Goal: Information Seeking & Learning: Learn about a topic

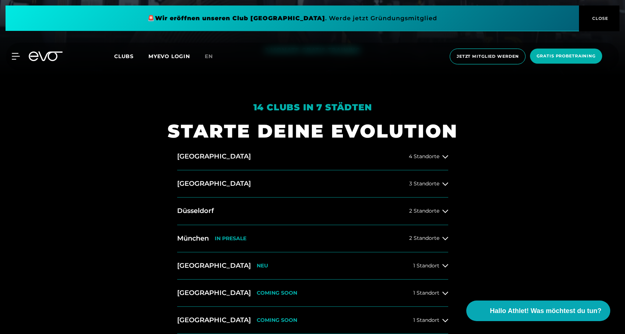
scroll to position [355, 0]
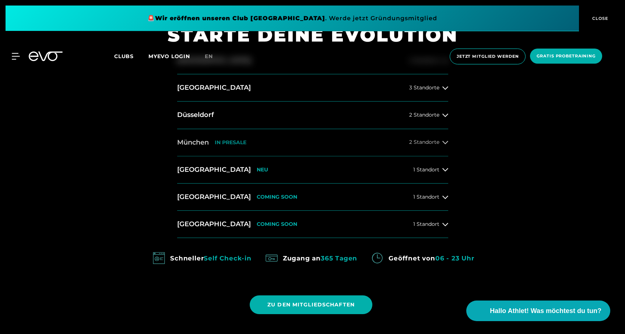
click at [353, 138] on button "München IN PRESALE 2 Standorte" at bounding box center [312, 142] width 271 height 27
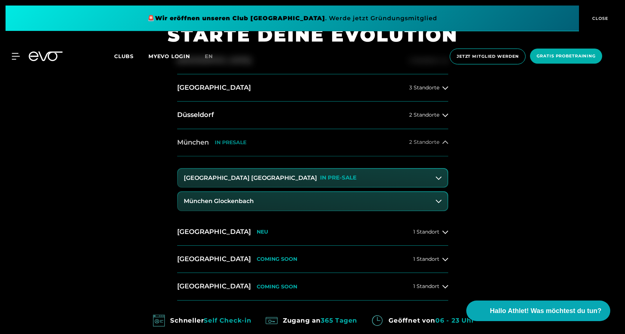
click at [353, 138] on button "München IN PRESALE 2 Standorte" at bounding box center [312, 142] width 271 height 27
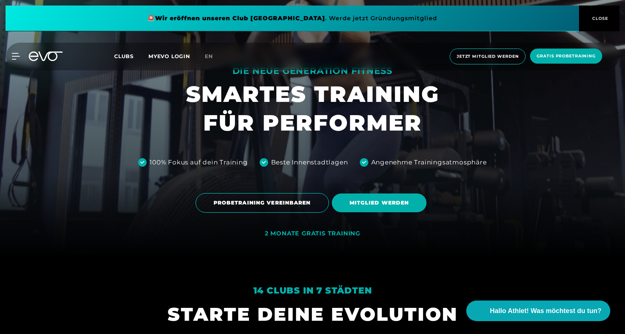
scroll to position [95, 0]
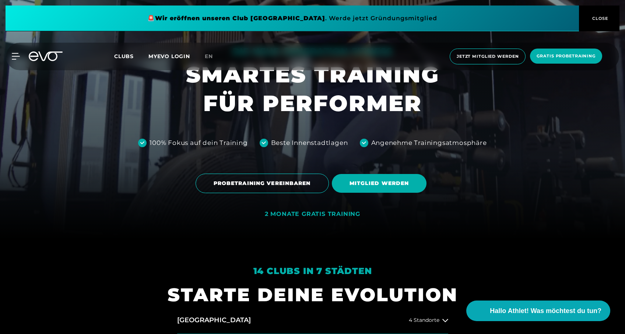
click at [311, 209] on div at bounding box center [312, 72] width 625 height 334
click at [311, 213] on div "2 MONATE GRATIS TRAINING" at bounding box center [312, 215] width 95 height 8
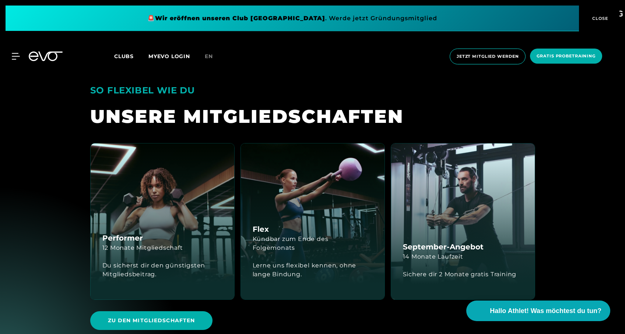
scroll to position [1701, 0]
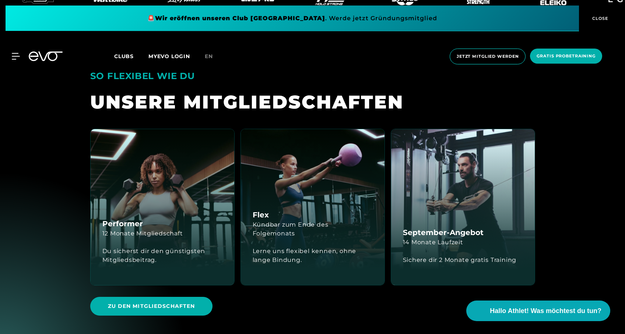
click at [286, 196] on div "Flex Kündbar zum Ende des Folgemonats Lerne uns flexibel kennen, ohne lange Bin…" at bounding box center [313, 207] width 144 height 156
click at [289, 238] on div "Lerne uns flexibel kennen, ohne lange Bindung." at bounding box center [313, 255] width 120 height 35
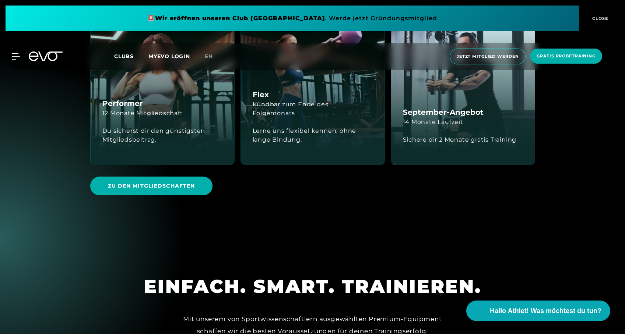
scroll to position [1823, 0]
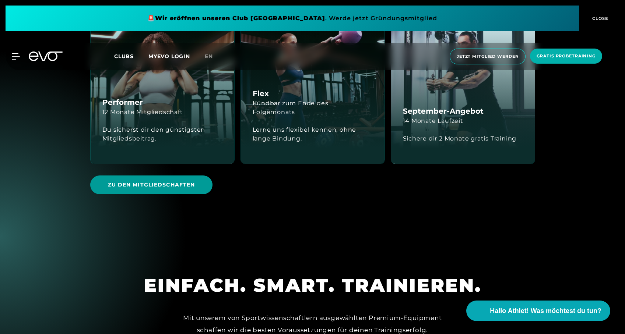
click at [167, 181] on span "Zu den Mitgliedschaften" at bounding box center [151, 185] width 87 height 8
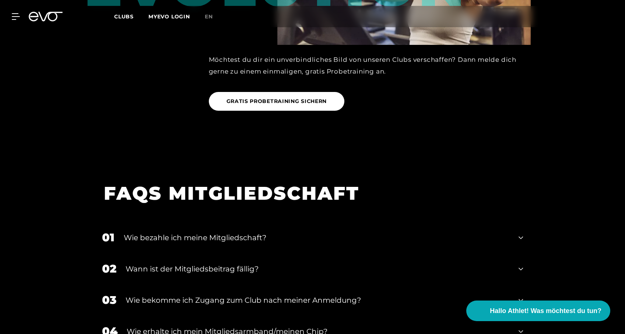
scroll to position [908, 0]
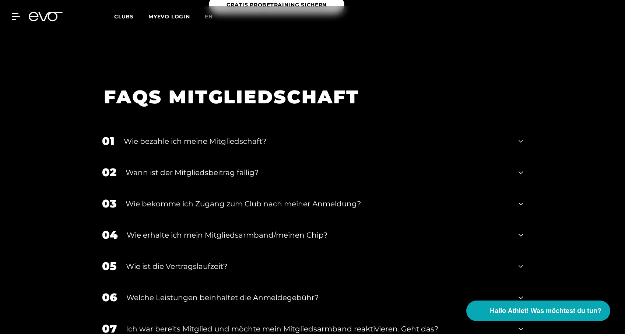
click at [216, 144] on div "Wie bezahle ich meine Mitgliedschaft?" at bounding box center [317, 141] width 386 height 11
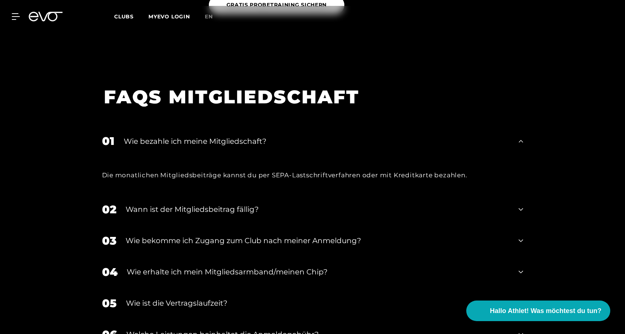
click at [218, 142] on div "Wie bezahle ich meine Mitgliedschaft?" at bounding box center [317, 141] width 386 height 11
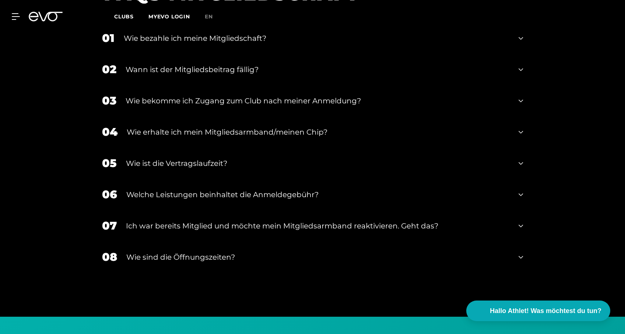
scroll to position [1013, 0]
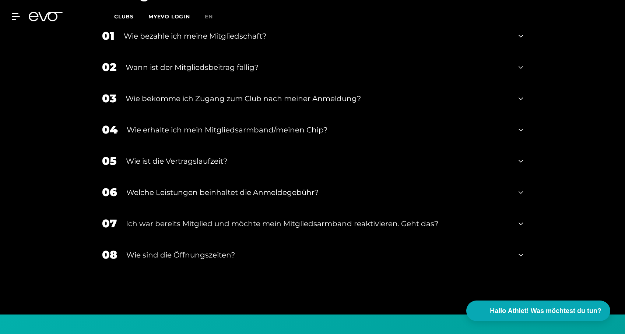
click at [226, 80] on div "02 Wann ist der Mitgliedsbeitrag fällig?" at bounding box center [313, 67] width 436 height 31
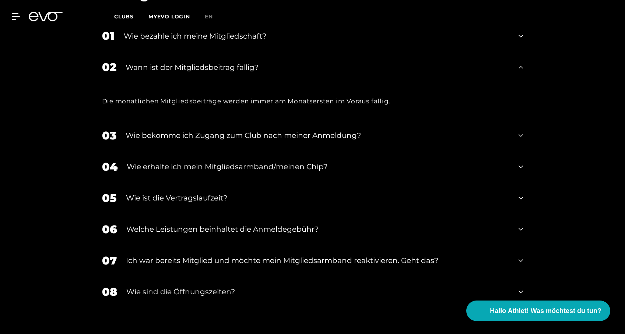
click at [231, 73] on div "02 Wann ist der Mitgliedsbeitrag fällig?" at bounding box center [313, 67] width 436 height 31
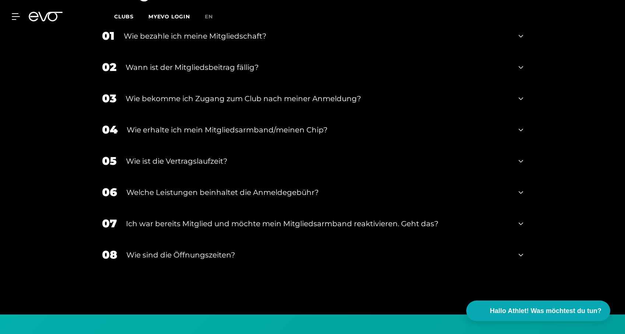
click at [231, 93] on div "Wie bekomme ich Zugang zum Club nach meiner Anmeldung?" at bounding box center [318, 98] width 384 height 11
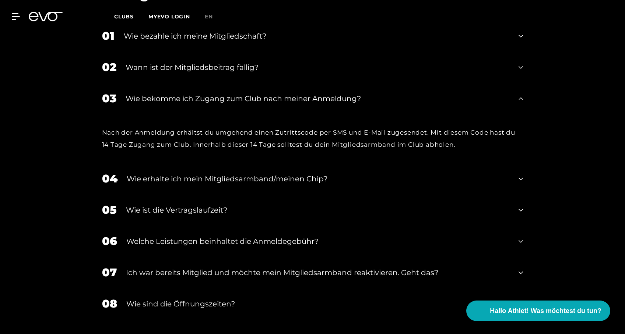
click at [230, 93] on div "Wie bekomme ich Zugang zum Club nach meiner Anmeldung?" at bounding box center [318, 98] width 384 height 11
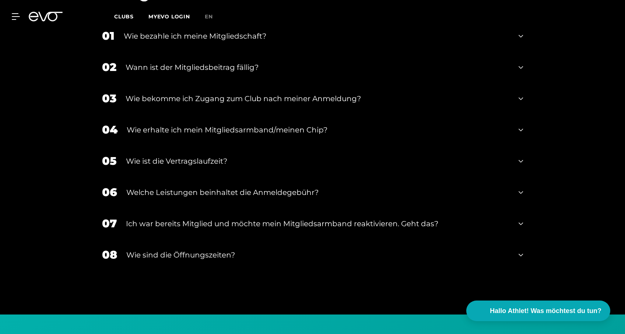
click at [229, 126] on div "Wie erhalte ich mein Mitgliedsarmband/meinen Chip?" at bounding box center [318, 129] width 383 height 11
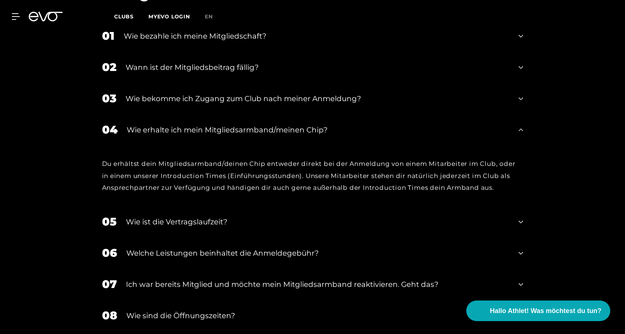
click at [229, 126] on div "Wie erhalte ich mein Mitgliedsarmband/meinen Chip?" at bounding box center [318, 129] width 383 height 11
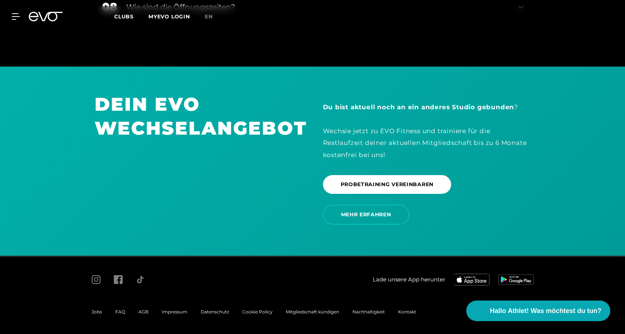
scroll to position [1261, 0]
click at [173, 316] on div "Impressum" at bounding box center [174, 312] width 39 height 9
click at [173, 314] on span "Impressum" at bounding box center [175, 313] width 26 height 6
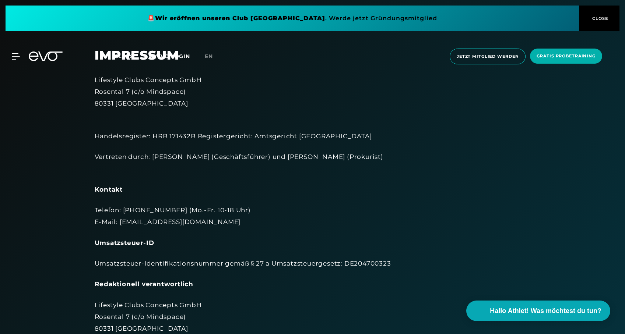
click at [46, 53] on icon at bounding box center [46, 57] width 34 height 10
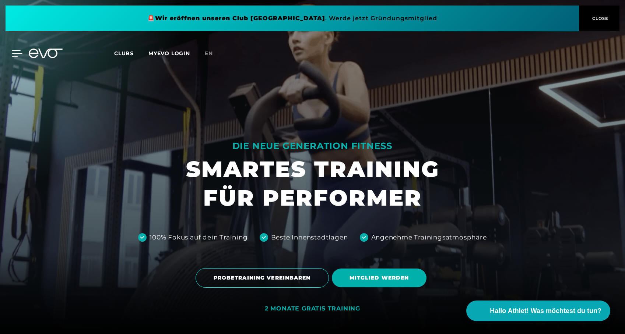
click at [17, 53] on icon at bounding box center [17, 53] width 10 height 6
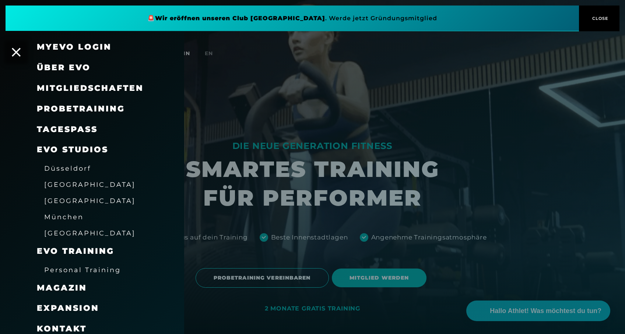
click at [67, 68] on span "Über EVO" at bounding box center [64, 68] width 54 height 10
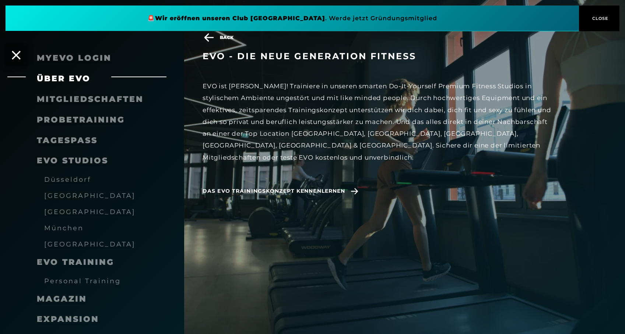
click at [243, 103] on div "EVO ist anders! Trainiere in unseren smarten Do-It-Yourself Premium Fitness Stu…" at bounding box center [377, 121] width 350 height 83
click at [25, 52] on div "MyEVO Login" at bounding box center [92, 58] width 184 height 21
click at [14, 55] on icon at bounding box center [16, 55] width 10 height 10
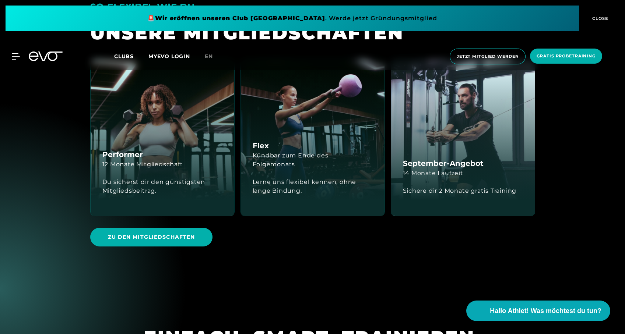
scroll to position [1804, 0]
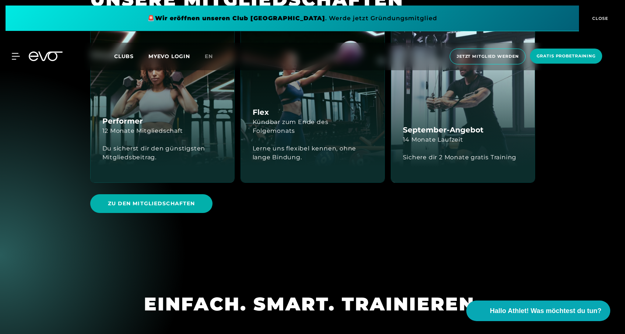
click at [18, 60] on div "MyEVO Login Über EVO Mitgliedschaften Probetraining TAGESPASS EVO Studios Düsse…" at bounding box center [312, 57] width 622 height 28
click at [15, 59] on icon at bounding box center [17, 56] width 10 height 6
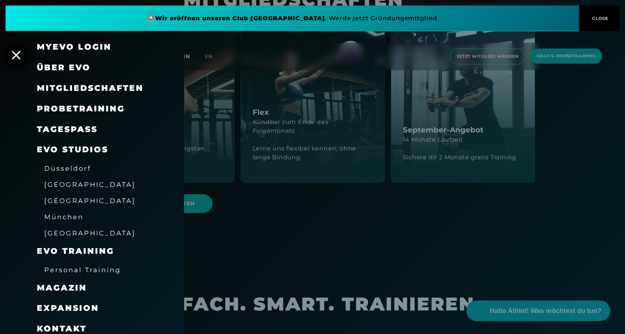
click at [68, 71] on span "Über EVO" at bounding box center [64, 68] width 54 height 10
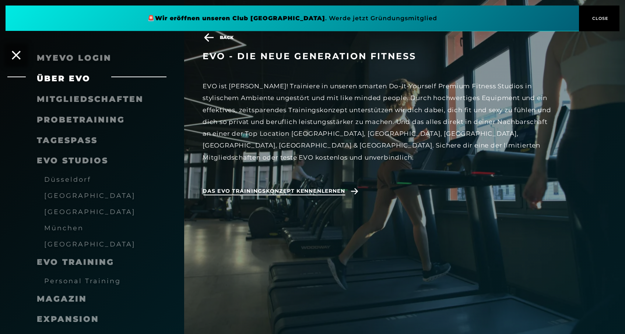
scroll to position [1872, 0]
click at [247, 184] on span "Das EVO Trainingskonzept kennenlernen" at bounding box center [281, 191] width 158 height 19
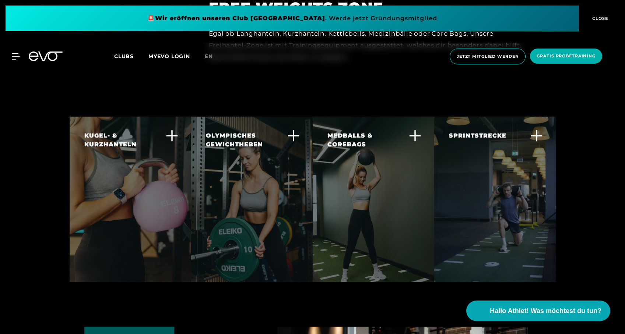
scroll to position [2181, 0]
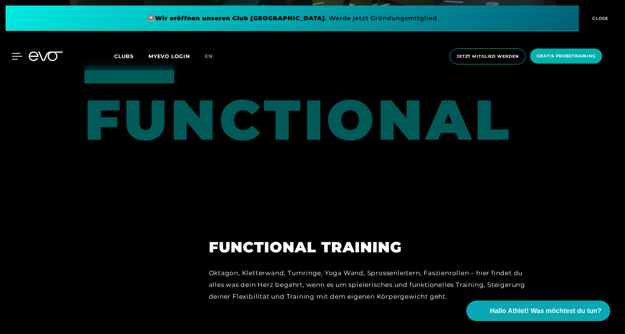
click at [14, 59] on icon at bounding box center [17, 56] width 11 height 7
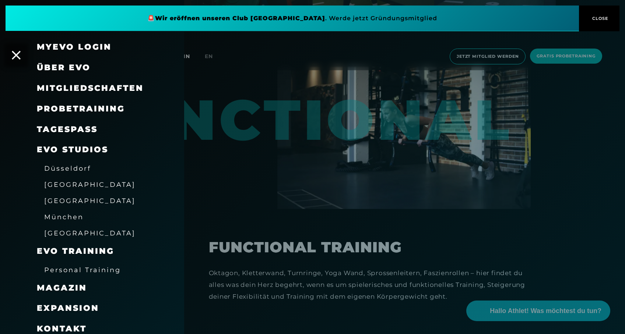
click at [73, 215] on span "München" at bounding box center [63, 217] width 39 height 8
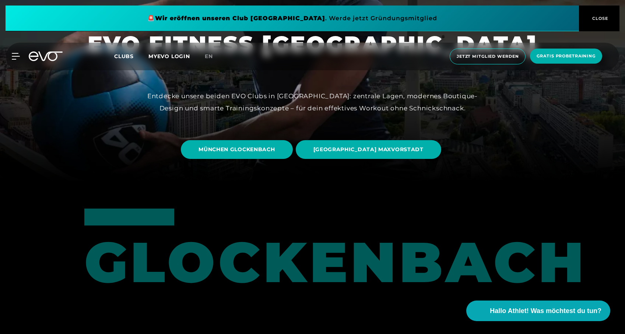
scroll to position [186, 0]
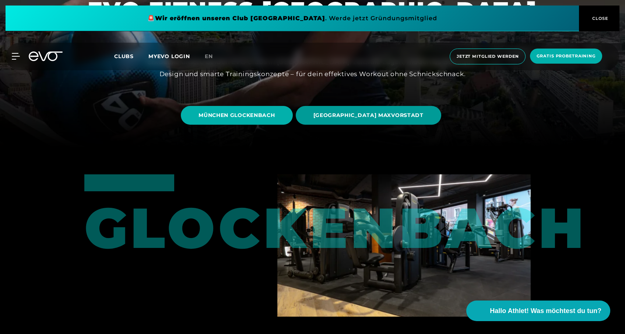
click at [404, 115] on span "MÜNCHEN MAXVORSTADT" at bounding box center [368, 116] width 110 height 8
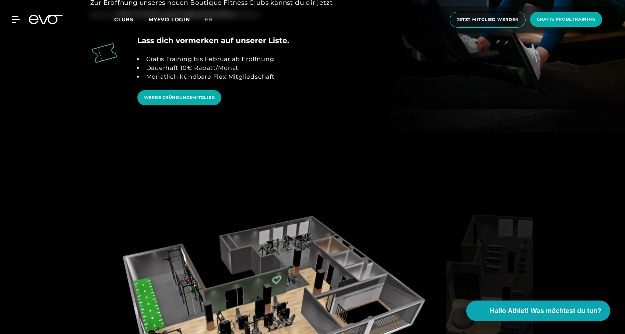
scroll to position [879, 0]
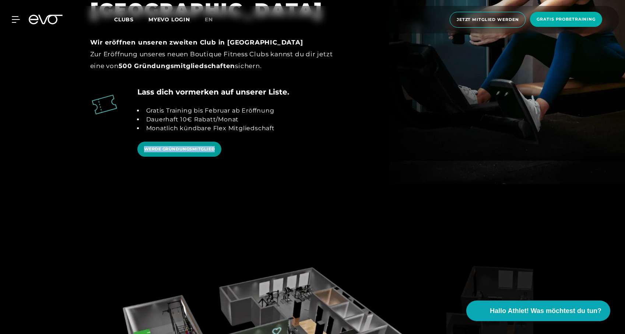
click at [192, 146] on span "WERDE GRÜNDUNGSMITGLIED" at bounding box center [179, 149] width 71 height 6
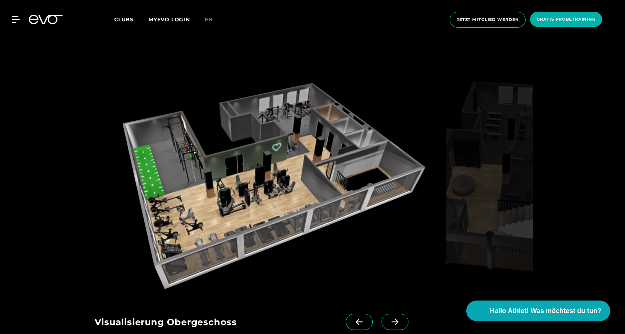
scroll to position [1069, 0]
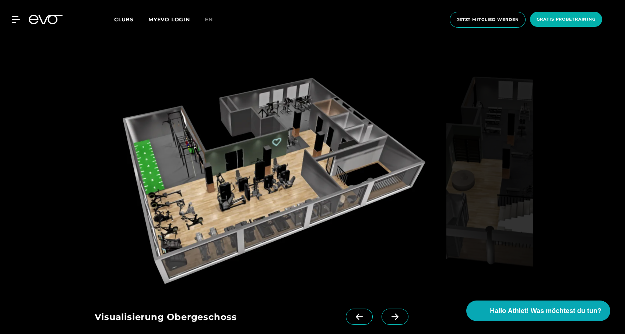
click at [395, 309] on span at bounding box center [394, 317] width 27 height 16
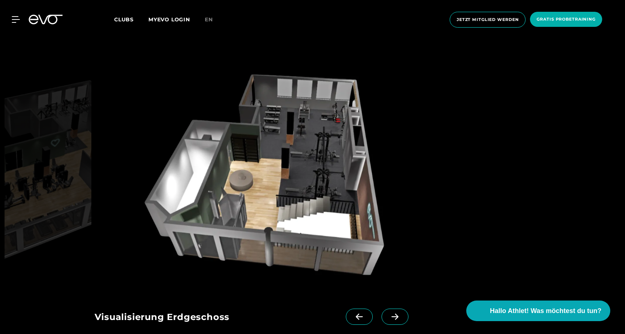
click at [394, 314] on icon at bounding box center [394, 317] width 13 height 7
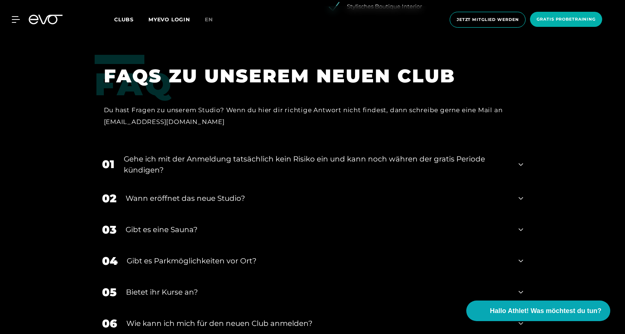
scroll to position [1546, 0]
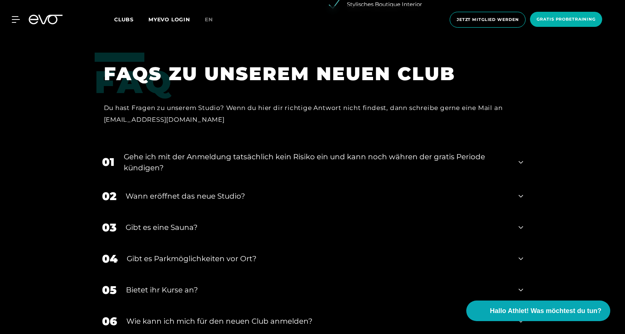
click at [292, 151] on div "Gehe ich mit der Anmeldung tatsächlich kein Risiko ein und kann noch währen der…" at bounding box center [317, 162] width 386 height 22
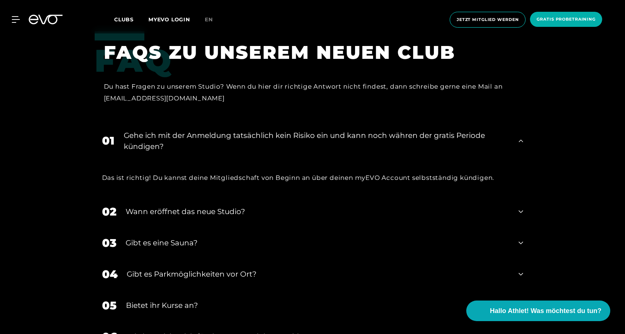
scroll to position [1581, 0]
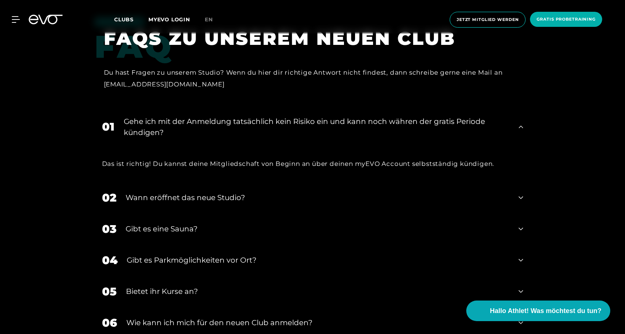
click at [257, 192] on div "Wann eröffnet das neue Studio?" at bounding box center [318, 197] width 384 height 11
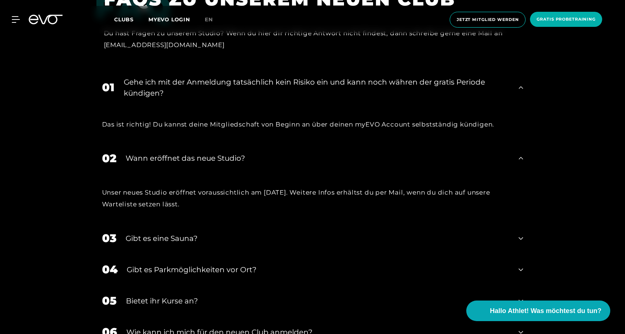
scroll to position [1625, 0]
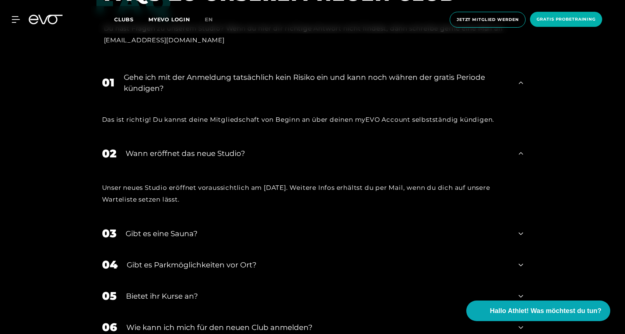
click at [213, 228] on div "Gibt es eine Sauna?" at bounding box center [318, 233] width 384 height 11
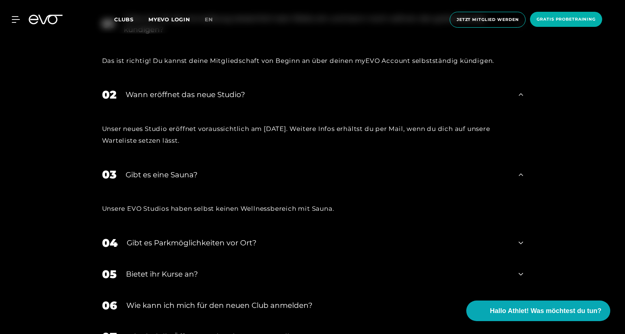
scroll to position [1686, 0]
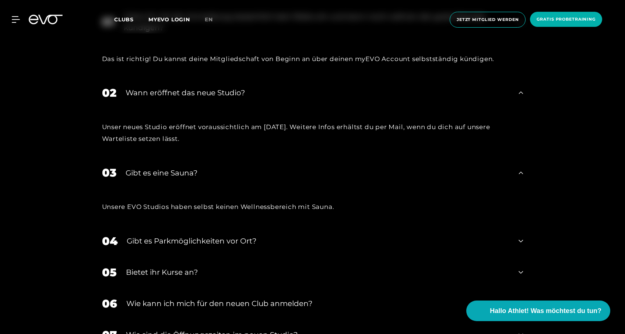
click at [213, 236] on div "Gibt es Parkmöglichkeiten vor Ort?" at bounding box center [318, 241] width 383 height 11
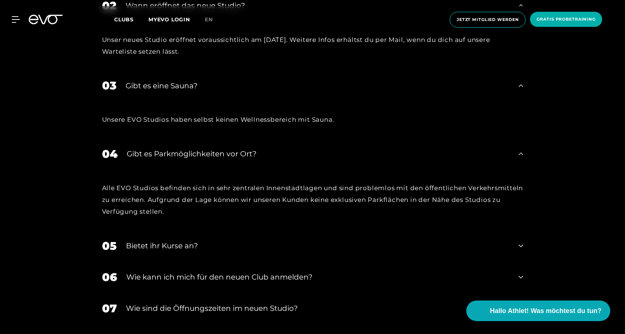
scroll to position [1787, 0]
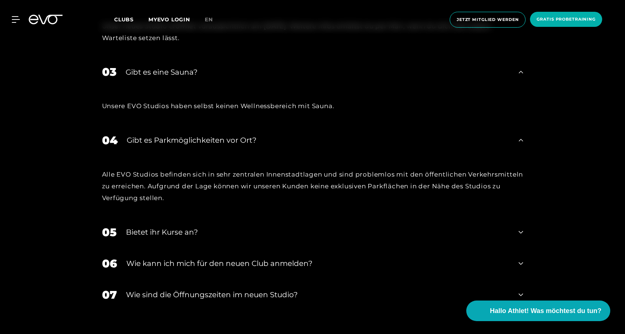
click at [198, 227] on div "Bietet ihr Kurse an?" at bounding box center [318, 232] width 384 height 11
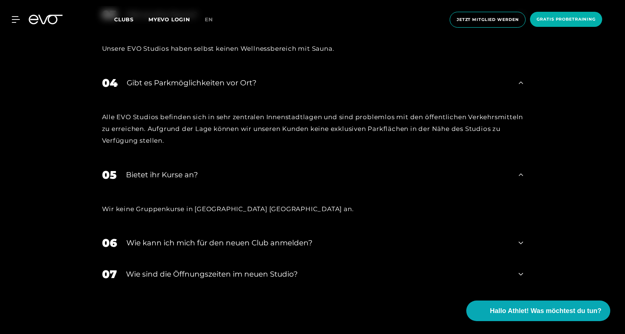
click at [210, 228] on div "06 Wie kann ich mich für den neuen Club anmelden?" at bounding box center [313, 243] width 436 height 31
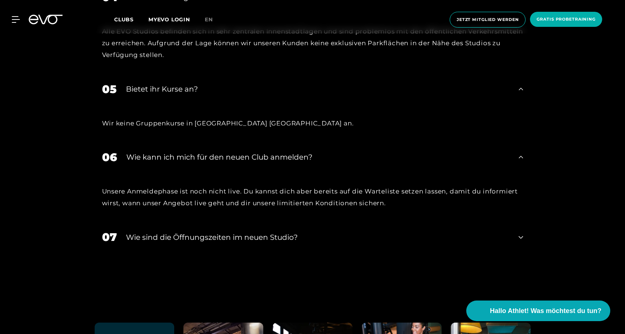
scroll to position [1940, 0]
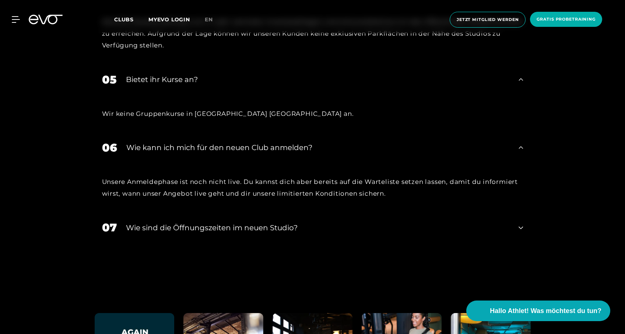
click at [215, 222] on div "​Wie sind die Öffnungszeiten im neuen Studio?" at bounding box center [318, 227] width 384 height 11
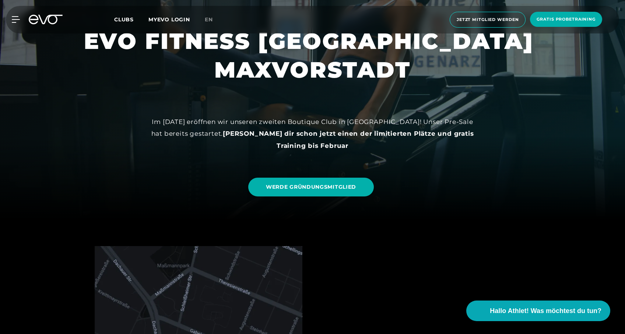
scroll to position [20, 0]
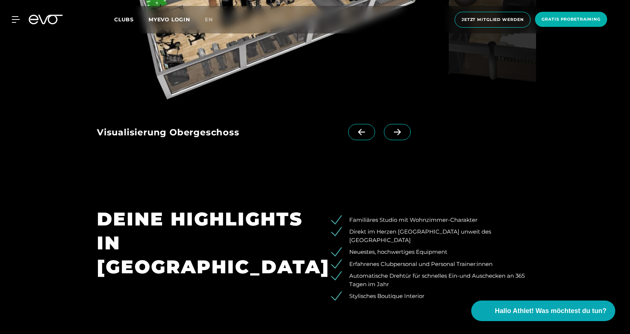
scroll to position [991, 0]
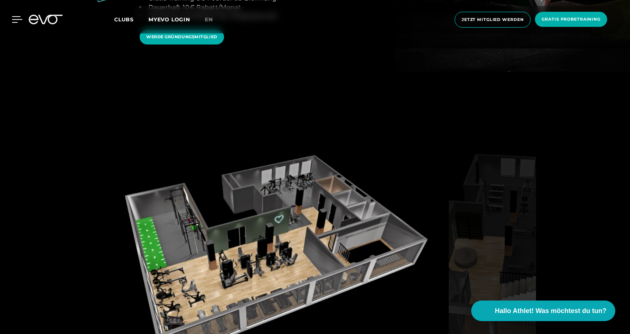
click at [14, 20] on icon at bounding box center [17, 19] width 11 height 7
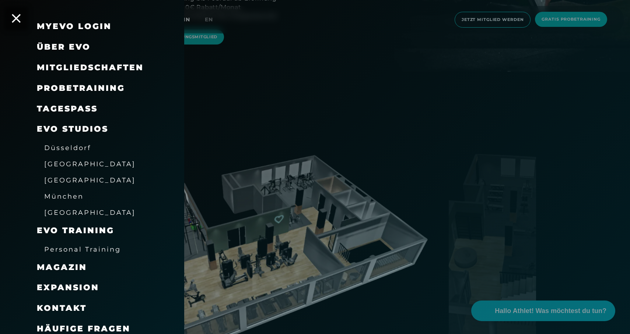
scroll to position [20, 0]
click at [70, 283] on span "Expansion" at bounding box center [68, 288] width 62 height 10
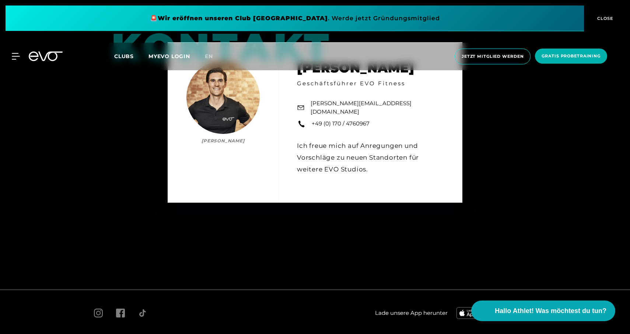
scroll to position [1136, 0]
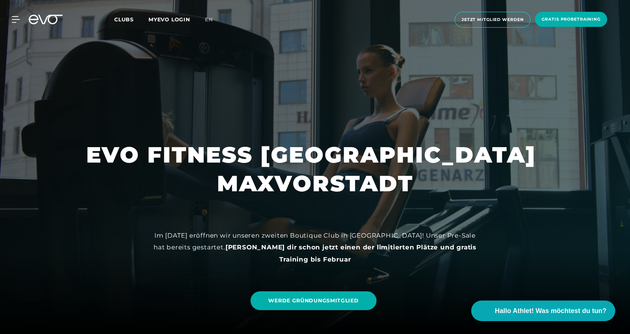
click at [18, 24] on div "MyEVO Login Über EVO Mitgliedschaften Probetraining TAGESPASS EVO Studios Düsse…" at bounding box center [314, 20] width 627 height 28
click at [18, 19] on icon at bounding box center [17, 19] width 11 height 7
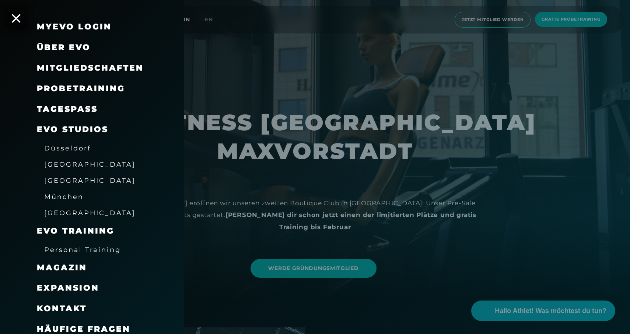
scroll to position [44, 0]
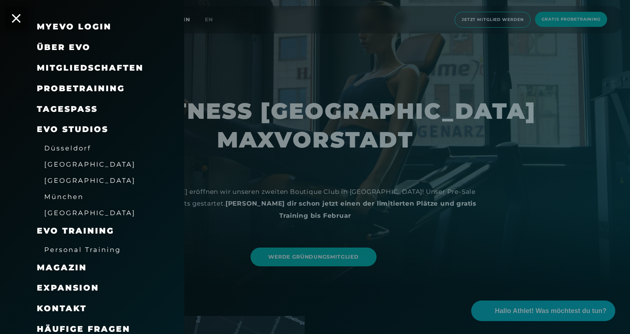
click at [68, 197] on span "München" at bounding box center [63, 197] width 39 height 8
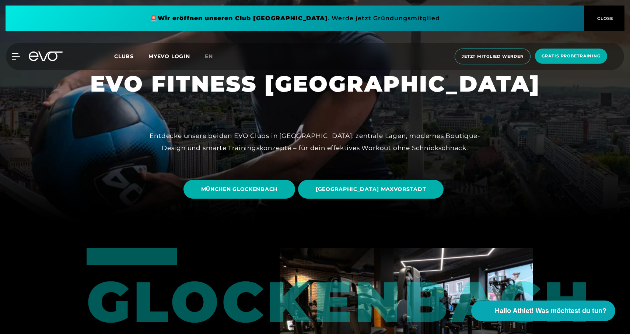
scroll to position [216, 0]
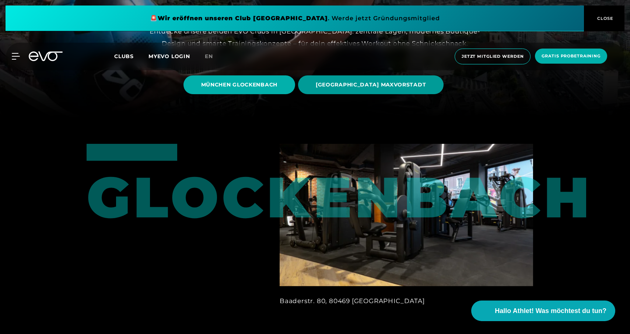
click at [354, 86] on span "MÜNCHEN MAXVORSTADT" at bounding box center [371, 85] width 110 height 8
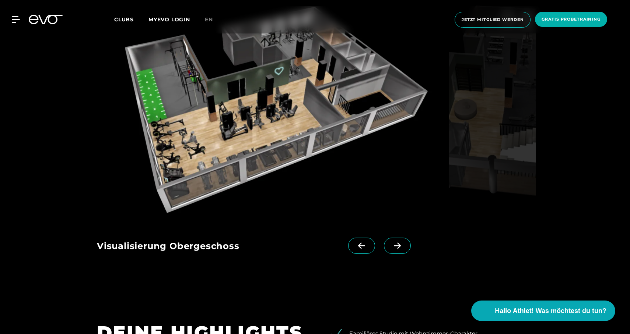
scroll to position [1093, 0]
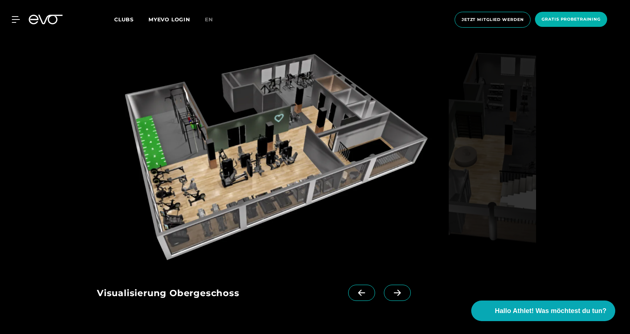
click at [400, 285] on span at bounding box center [397, 293] width 27 height 16
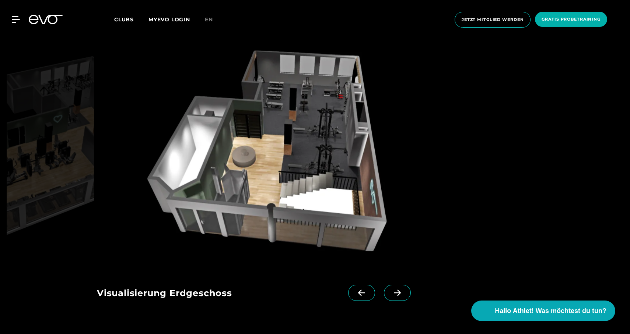
click at [363, 290] on icon at bounding box center [361, 293] width 13 height 7
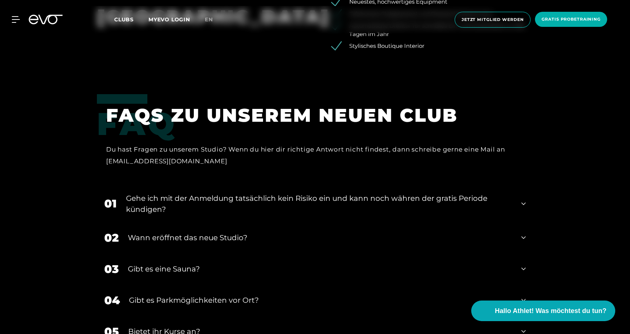
scroll to position [1505, 0]
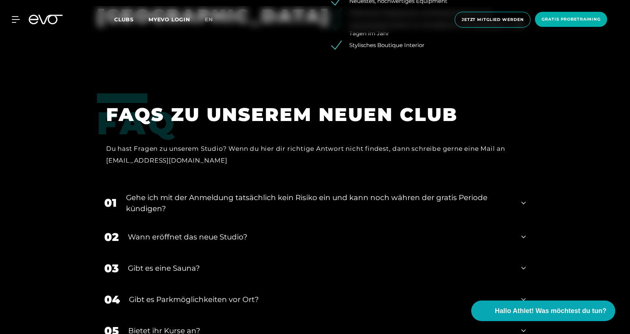
click at [349, 192] on div "Gehe ich mit der Anmeldung tatsächlich kein Risiko ein und kann noch währen der…" at bounding box center [319, 203] width 386 height 22
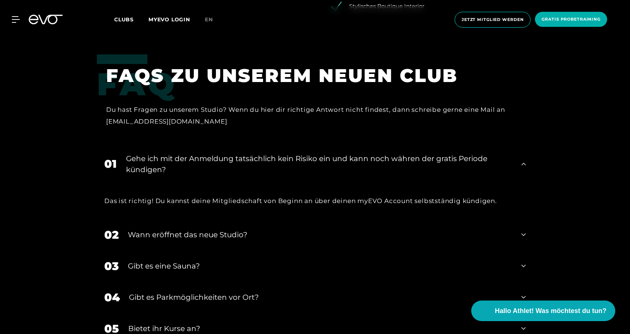
scroll to position [1552, 0]
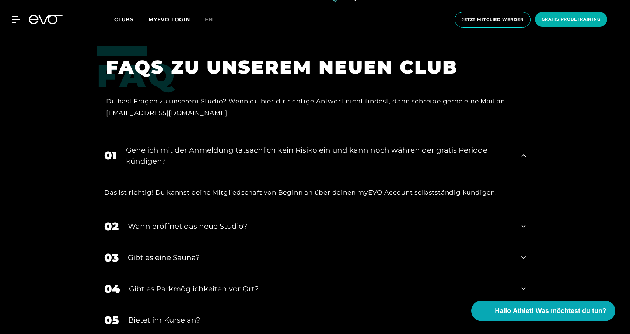
click at [248, 221] on div "Wann eröffnet das neue Studio?" at bounding box center [320, 226] width 384 height 11
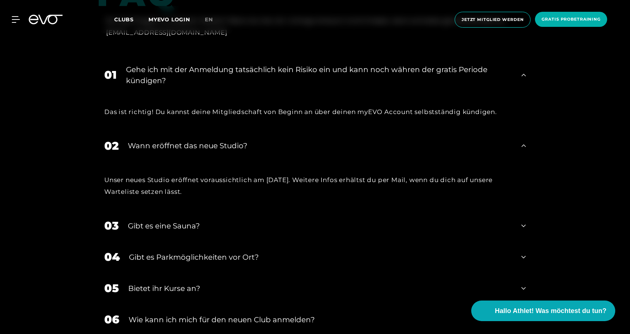
scroll to position [1654, 0]
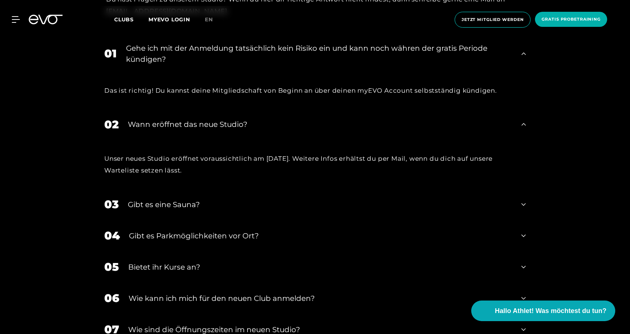
click at [178, 199] on div "Gibt es eine Sauna?" at bounding box center [320, 204] width 384 height 11
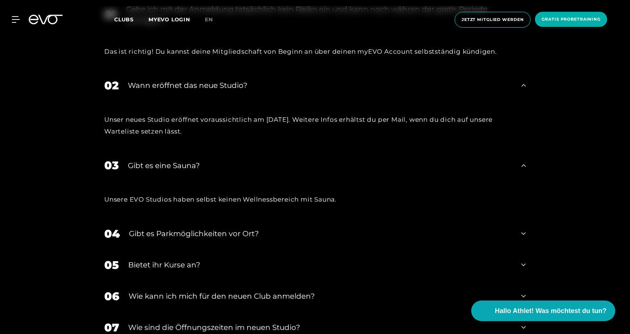
scroll to position [1710, 0]
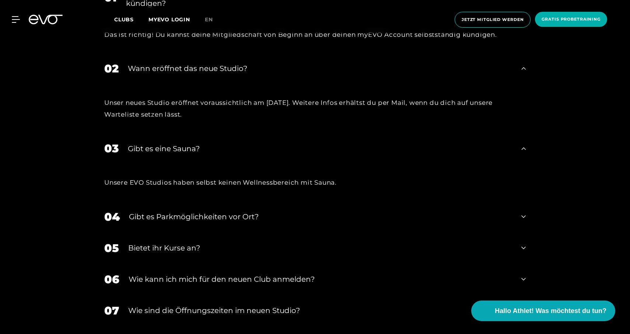
click at [181, 211] on div "Gibt es Parkmöglichkeiten vor Ort?" at bounding box center [320, 216] width 383 height 11
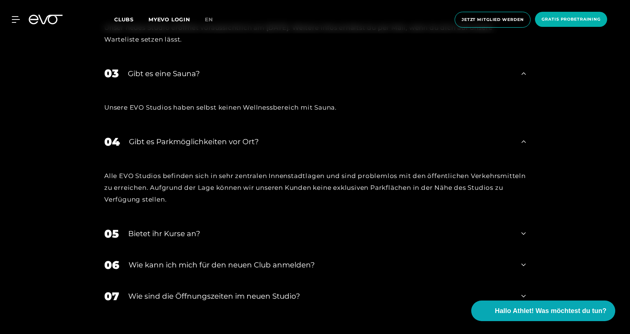
scroll to position [1789, 0]
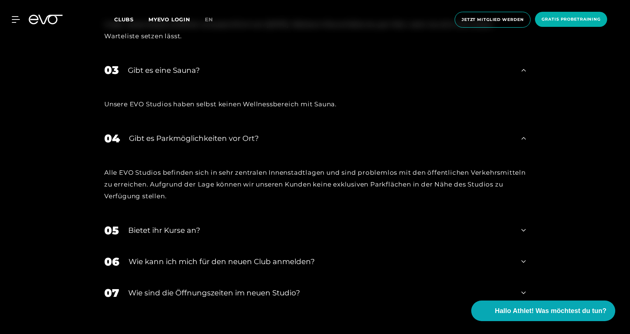
click at [177, 225] on div "Bietet ihr Kurse an?" at bounding box center [320, 230] width 384 height 11
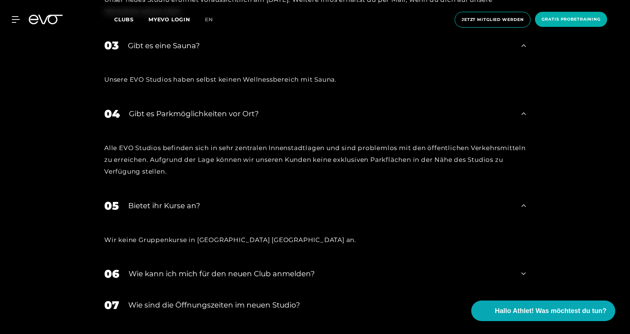
scroll to position [1840, 0]
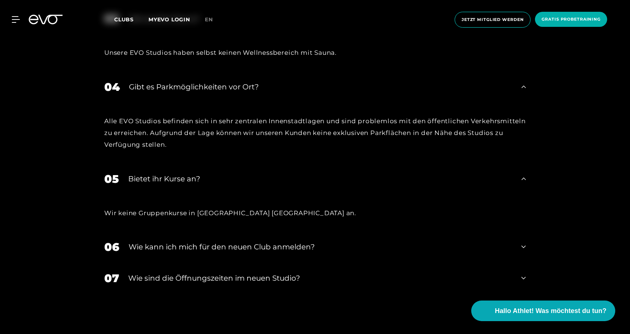
click at [176, 242] on div "Wie kann ich mich für den neuen Club anmelden?" at bounding box center [319, 247] width 383 height 11
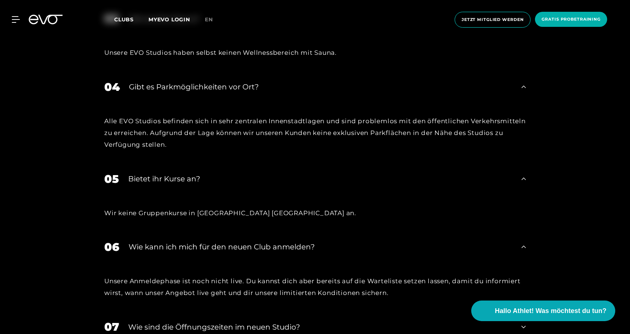
click at [177, 311] on div "07 ​Wie sind die Öffnungszeiten im neuen Studio?" at bounding box center [315, 326] width 436 height 31
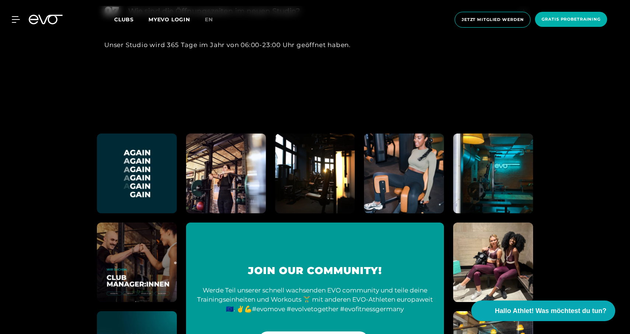
scroll to position [2319, 0]
